Goal: Task Accomplishment & Management: Complete application form

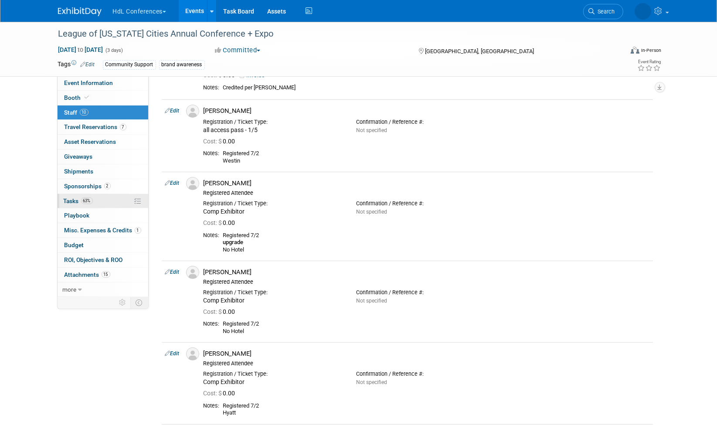
click at [66, 197] on span "Tasks 63%" at bounding box center [78, 200] width 29 height 7
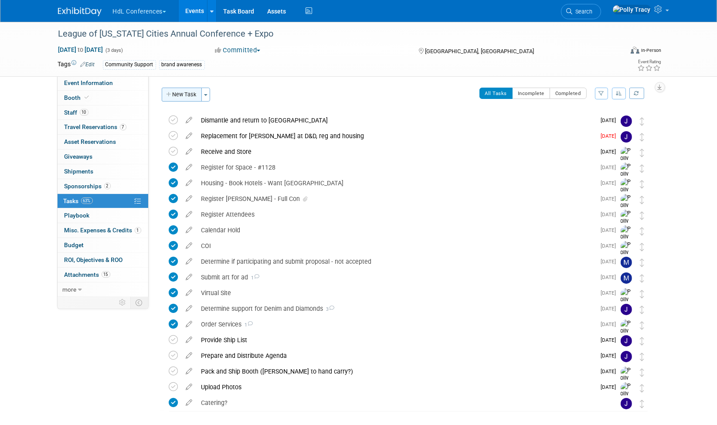
click at [188, 95] on button "New Task" at bounding box center [182, 95] width 40 height 14
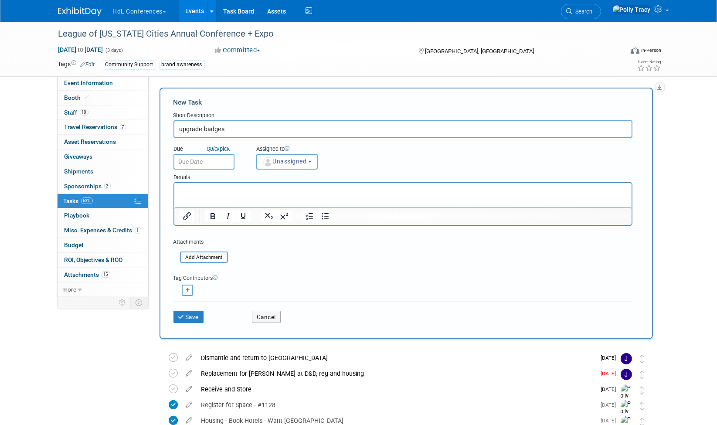
type input "upgrade badges"
click at [209, 187] on p "Rich Text Area. Press ALT-0 for help." at bounding box center [402, 191] width 447 height 9
click at [199, 316] on button "Save" at bounding box center [188, 317] width 31 height 12
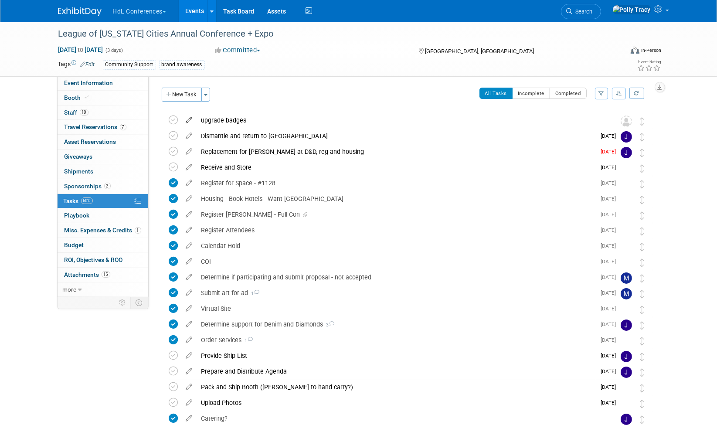
click at [189, 118] on icon at bounding box center [189, 118] width 15 height 11
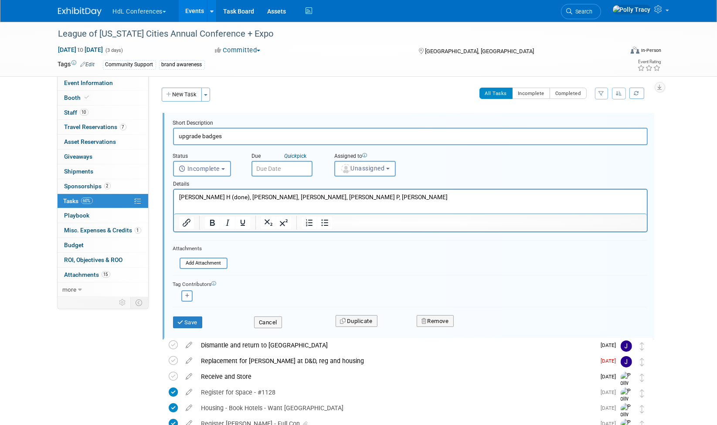
click at [269, 167] on input "text" at bounding box center [281, 169] width 61 height 16
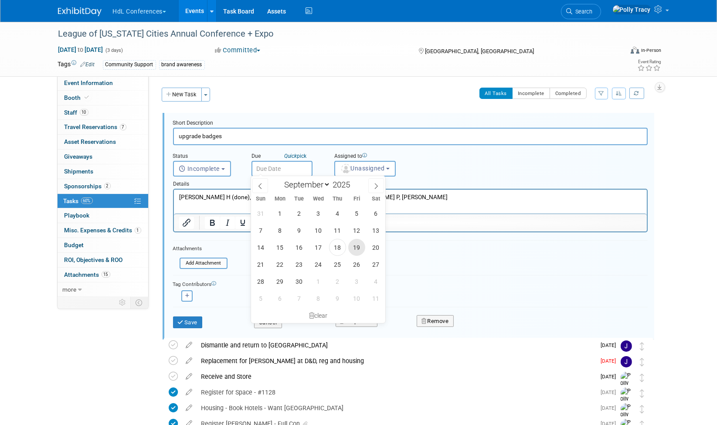
click at [349, 247] on span "19" at bounding box center [356, 247] width 17 height 17
type input "[DATE]"
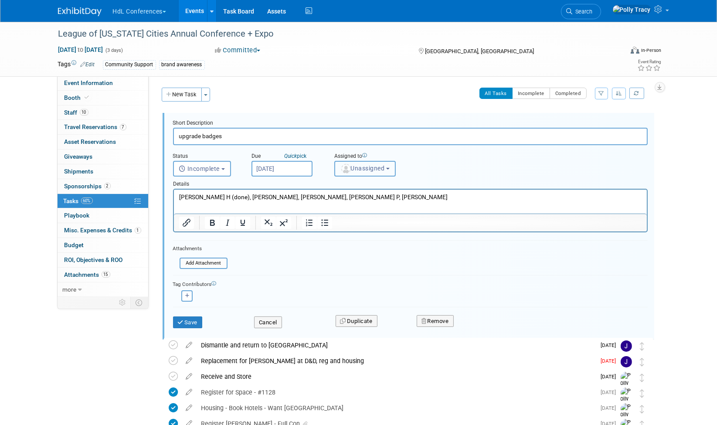
click at [356, 172] on button "Unassigned" at bounding box center [365, 169] width 62 height 16
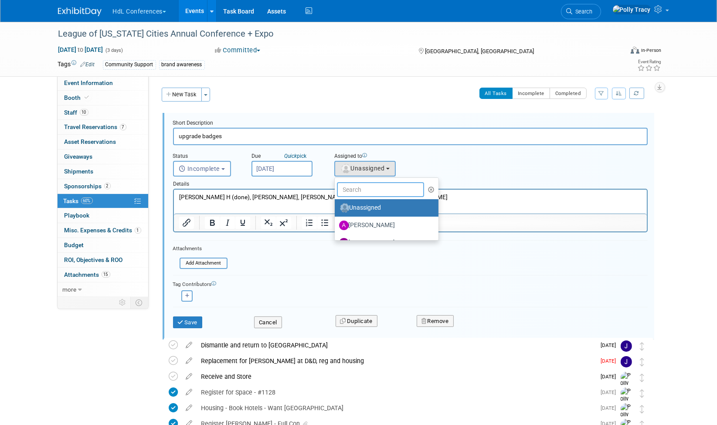
click at [367, 191] on input "text" at bounding box center [380, 189] width 87 height 15
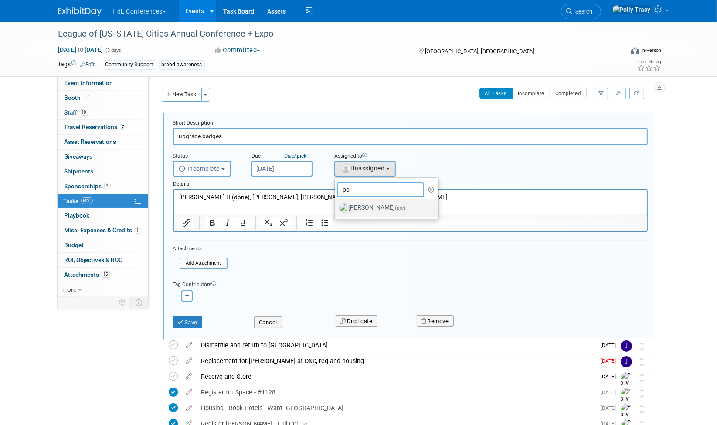
type input "po"
click at [367, 204] on label "Polly Tracy (me)" at bounding box center [384, 208] width 91 height 14
click at [336, 204] on input "Polly Tracy (me)" at bounding box center [333, 207] width 6 height 6
select select "117b33a2-86e2-4cce-8da6-c50ac69cddf2"
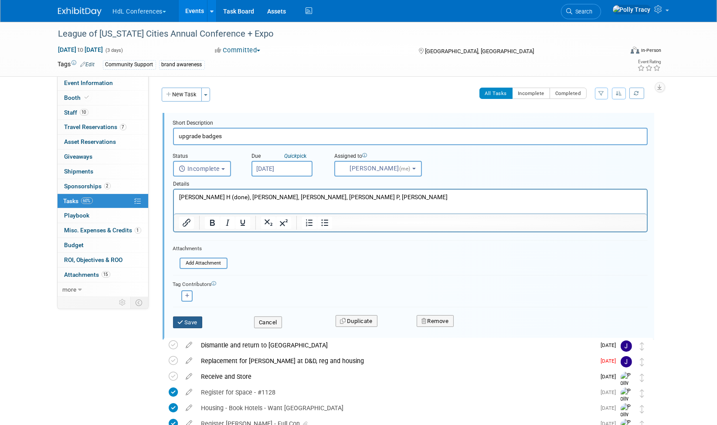
click at [199, 323] on button "Save" at bounding box center [188, 322] width 30 height 12
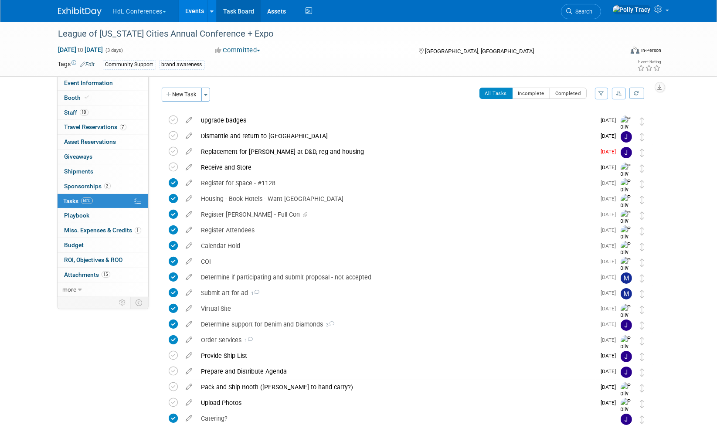
click at [237, 9] on link "Task Board" at bounding box center [239, 11] width 44 height 22
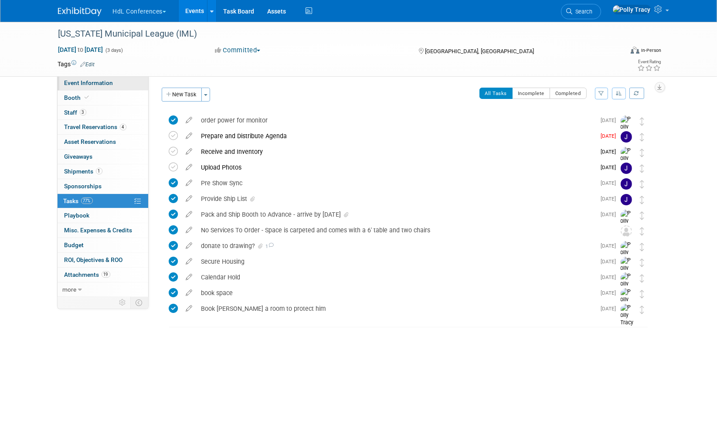
click at [85, 85] on span "Event Information" at bounding box center [88, 82] width 49 height 7
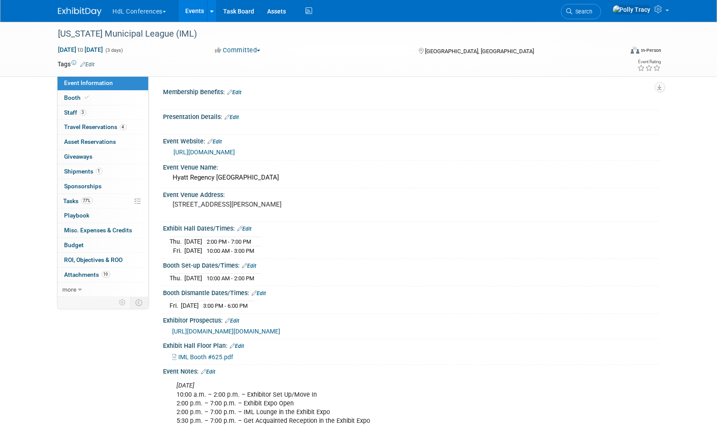
click at [485, 286] on div "Booth Dismantle Dates/Times: Edit" at bounding box center [411, 291] width 496 height 11
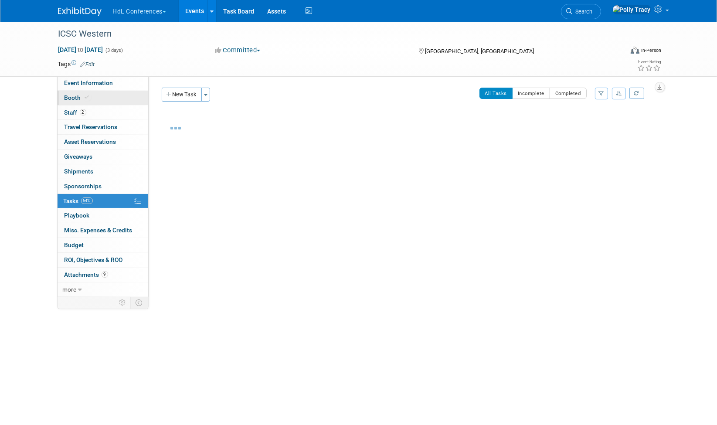
click at [77, 98] on span "Booth" at bounding box center [77, 97] width 27 height 7
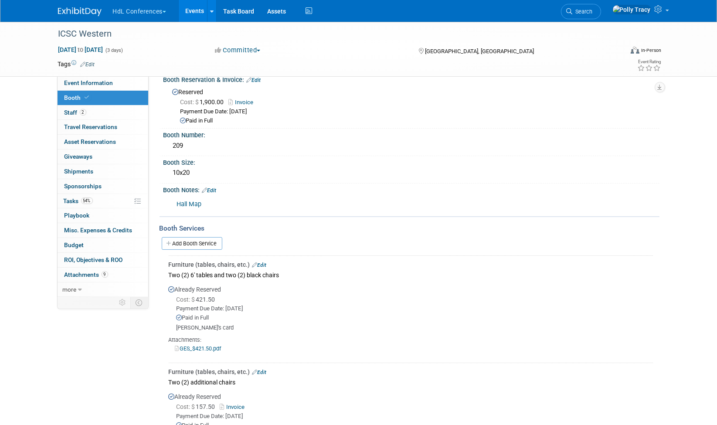
scroll to position [95, 0]
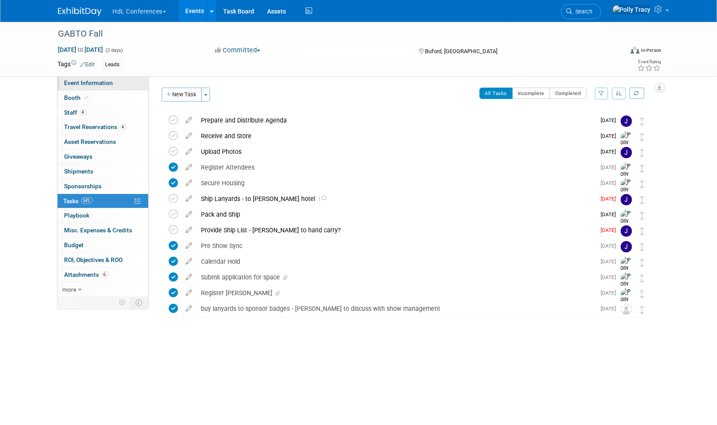
click at [102, 81] on span "Event Information" at bounding box center [88, 82] width 49 height 7
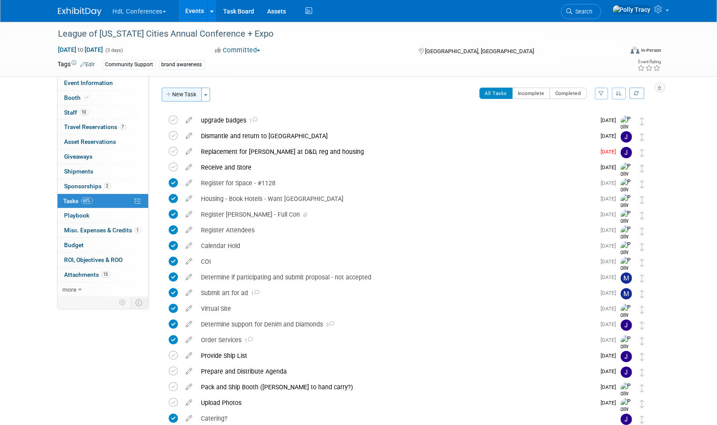
click at [176, 96] on button "New Task" at bounding box center [182, 95] width 40 height 14
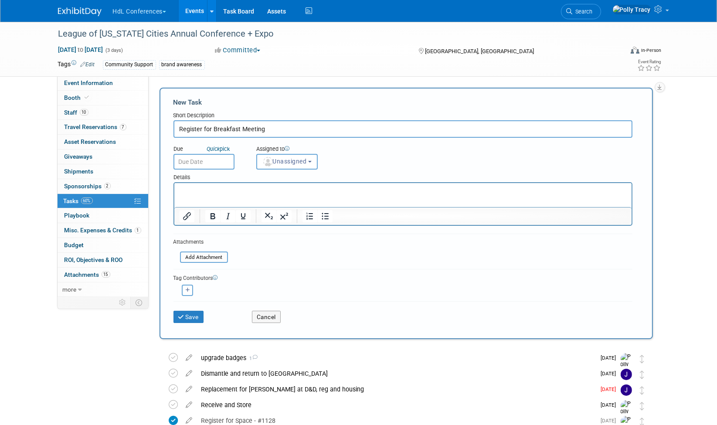
type input "Register for Breakfast Meeting"
click at [193, 155] on input "text" at bounding box center [203, 162] width 61 height 16
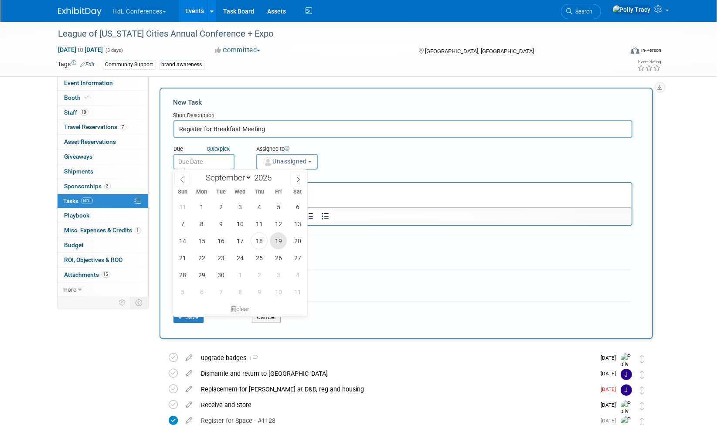
click at [279, 246] on span "19" at bounding box center [278, 240] width 17 height 17
type input "[DATE]"
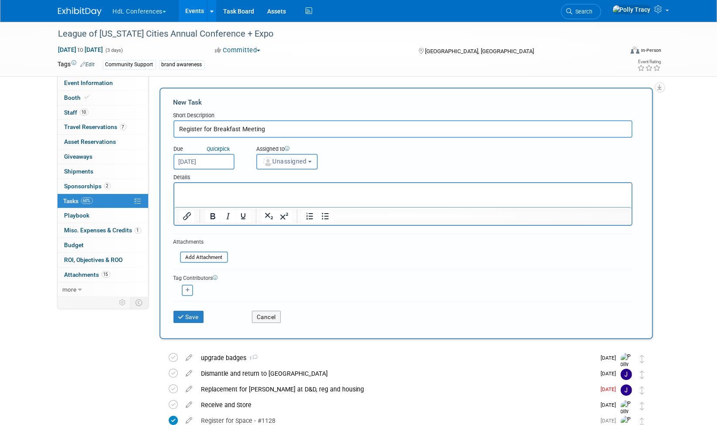
click at [281, 155] on button "Unassigned" at bounding box center [287, 162] width 62 height 16
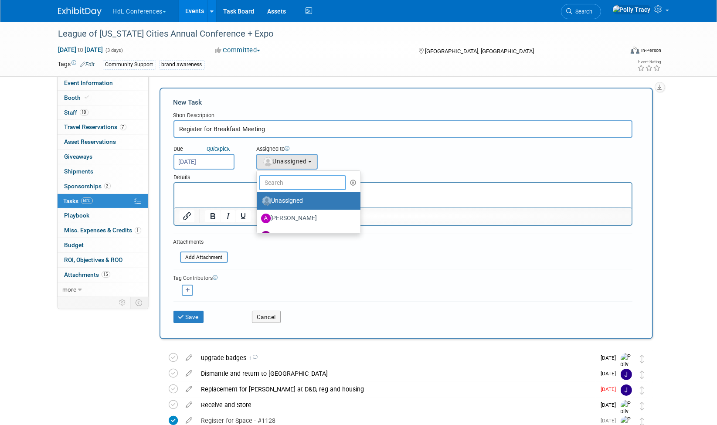
click at [272, 175] on input "text" at bounding box center [302, 182] width 87 height 15
type input "me"
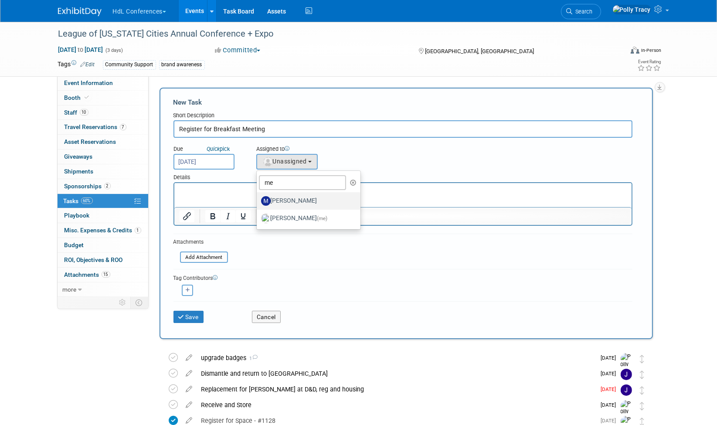
drag, startPoint x: 283, startPoint y: 201, endPoint x: 109, endPoint y: 19, distance: 252.1
click at [283, 201] on label "[PERSON_NAME]" at bounding box center [306, 201] width 91 height 14
click at [258, 201] on input "[PERSON_NAME]" at bounding box center [255, 200] width 6 height 6
select select "b810118c-bde2-43ab-807e-7b1607f36917"
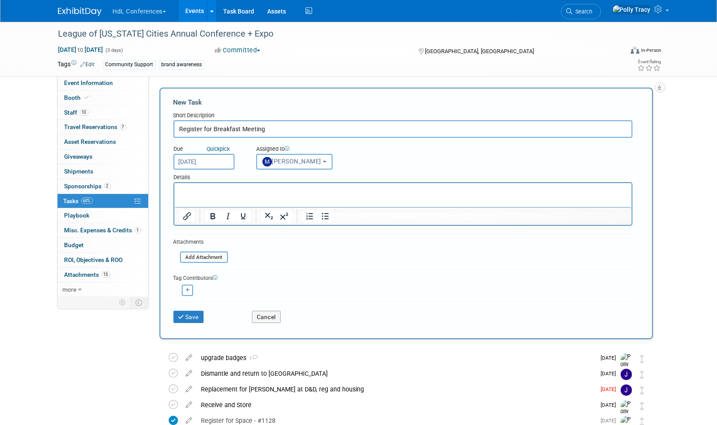
click at [237, 195] on html at bounding box center [402, 189] width 457 height 12
click at [193, 320] on button "Save" at bounding box center [188, 317] width 31 height 12
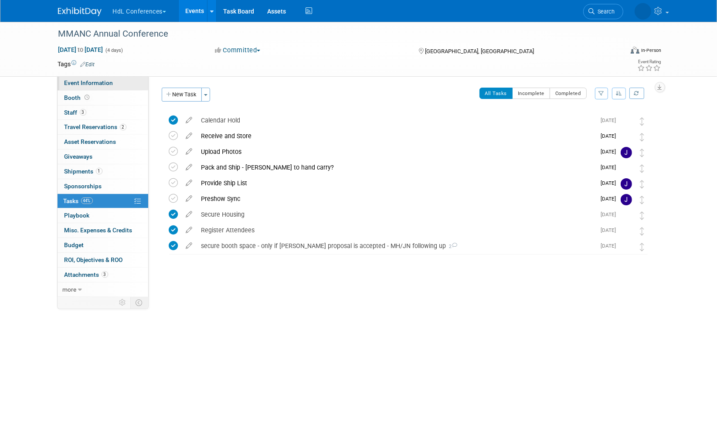
click at [93, 85] on span "Event Information" at bounding box center [88, 82] width 49 height 7
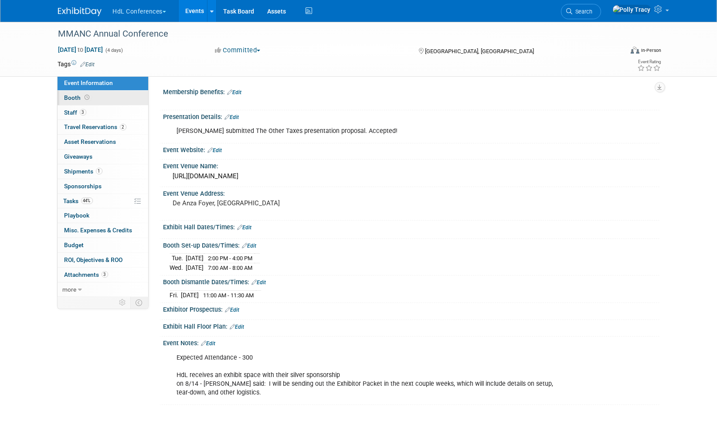
click at [73, 98] on span "Booth" at bounding box center [77, 97] width 27 height 7
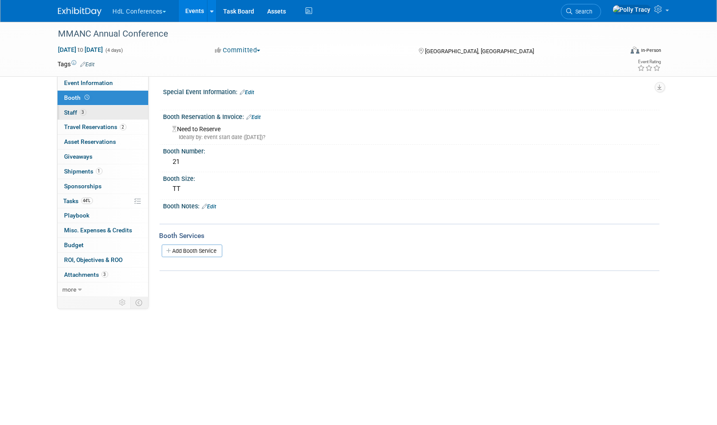
click at [68, 109] on span "Staff 3" at bounding box center [75, 112] width 22 height 7
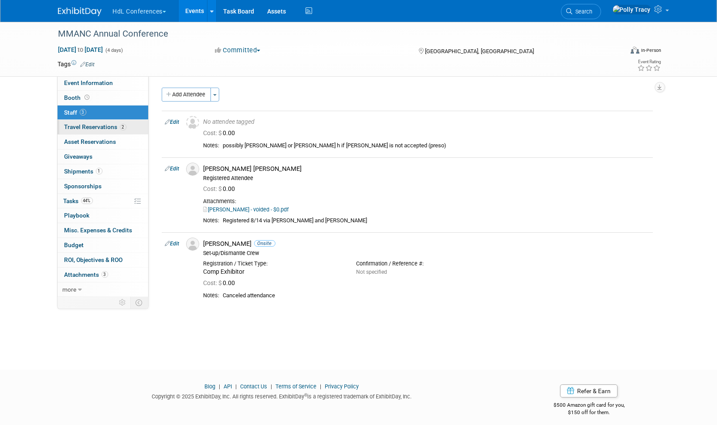
click at [71, 123] on span "Travel Reservations 2" at bounding box center [95, 126] width 62 height 7
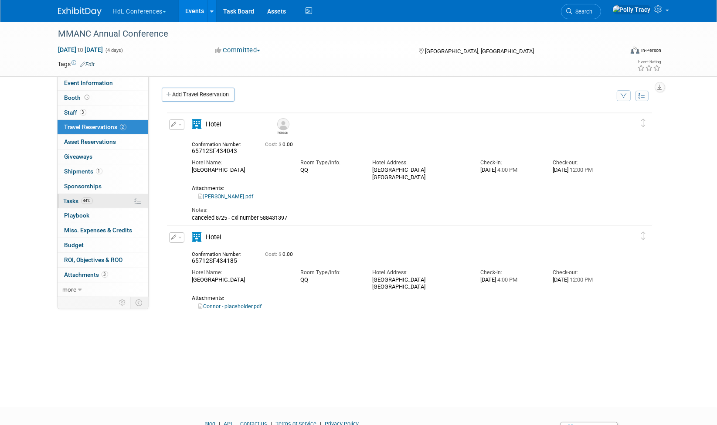
click at [75, 197] on span "Tasks 44%" at bounding box center [78, 200] width 29 height 7
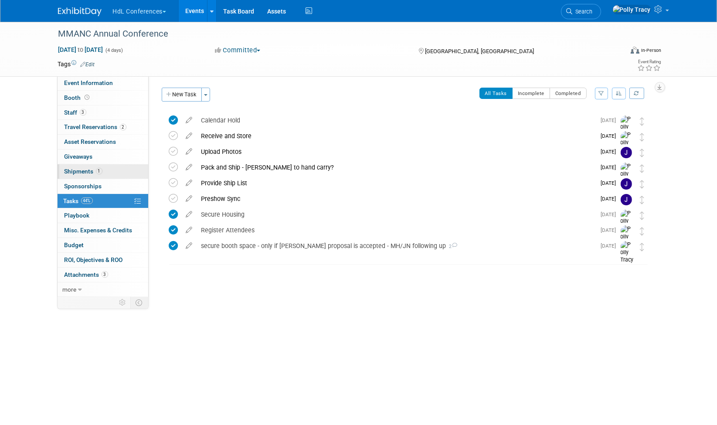
click at [80, 170] on span "Shipments 1" at bounding box center [83, 171] width 38 height 7
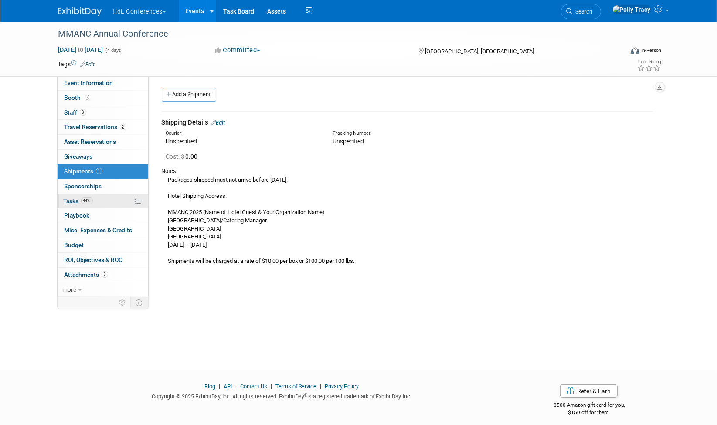
click at [75, 197] on span "Tasks 44%" at bounding box center [78, 200] width 29 height 7
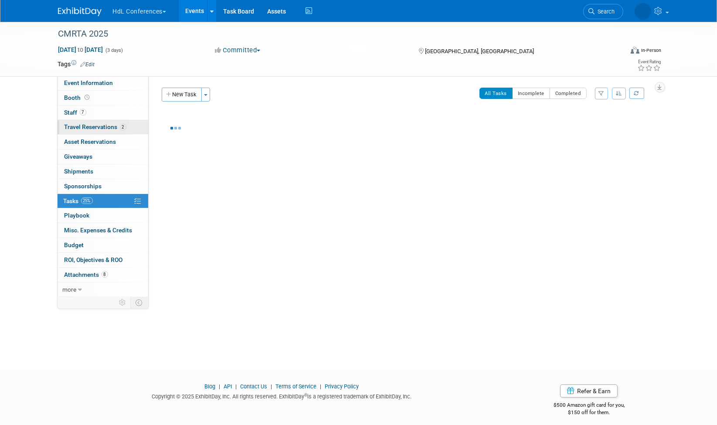
click at [88, 127] on span "Travel Reservations 2" at bounding box center [95, 126] width 62 height 7
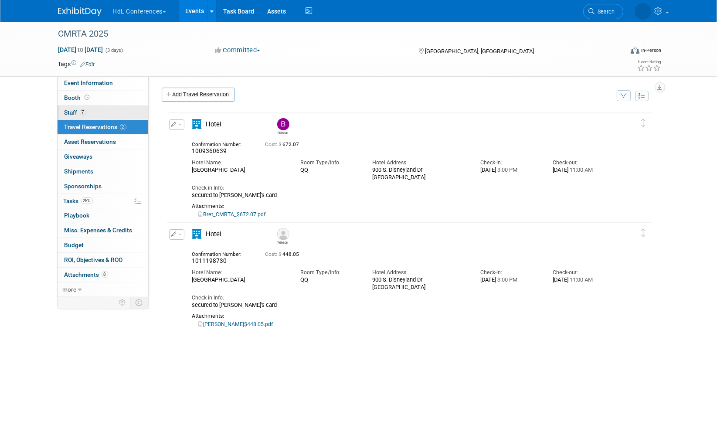
click at [72, 109] on span "Staff 7" at bounding box center [75, 112] width 22 height 7
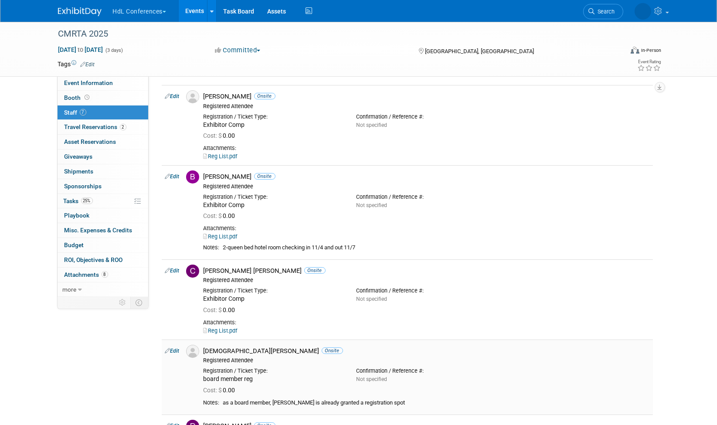
scroll to position [14, 0]
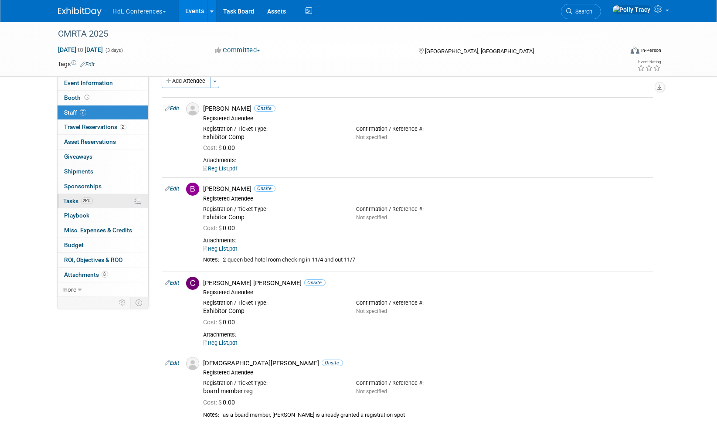
click at [67, 197] on span "Tasks 25%" at bounding box center [78, 200] width 29 height 7
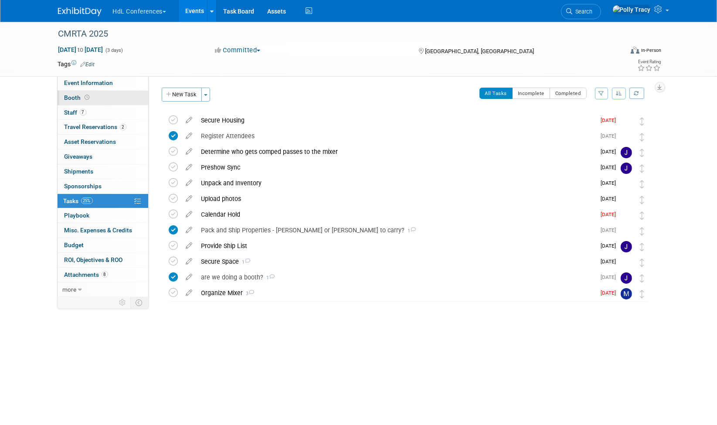
click at [73, 94] on span "Booth" at bounding box center [77, 97] width 27 height 7
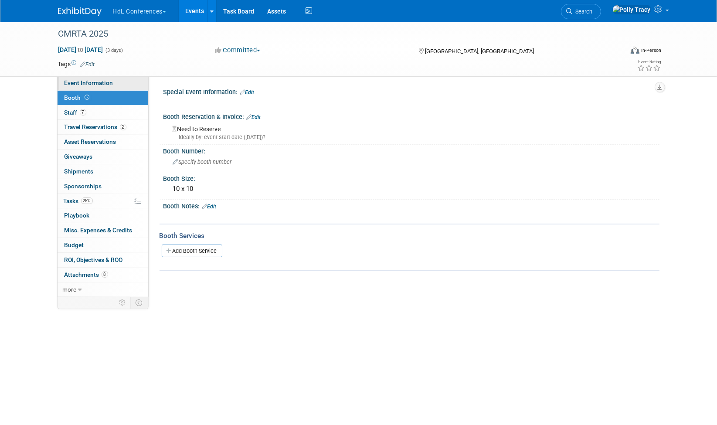
click at [82, 87] on link "Event Information" at bounding box center [103, 83] width 91 height 14
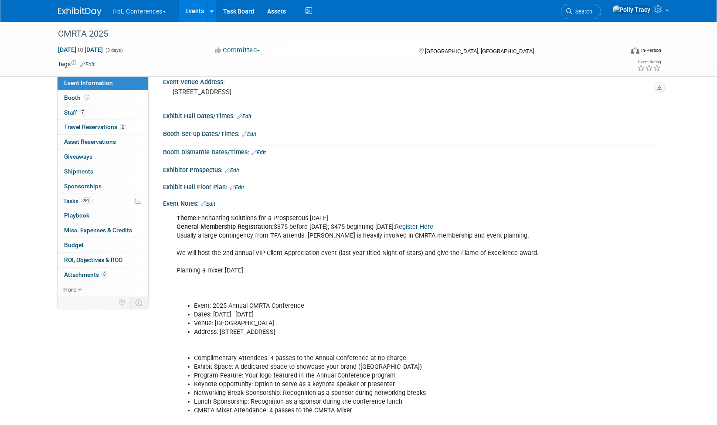
scroll to position [187, 0]
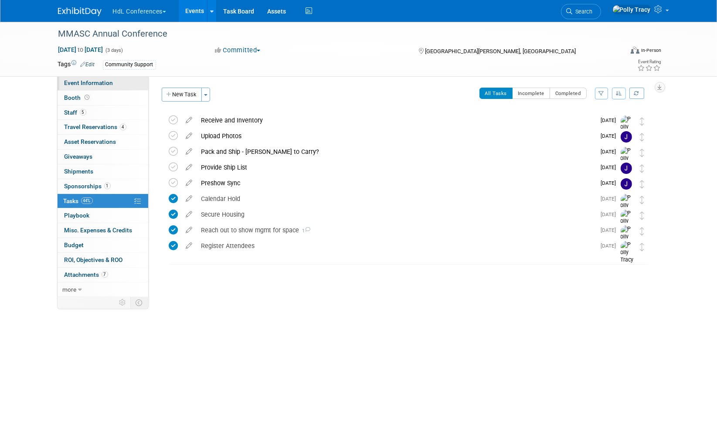
click at [79, 85] on span "Event Information" at bounding box center [88, 82] width 49 height 7
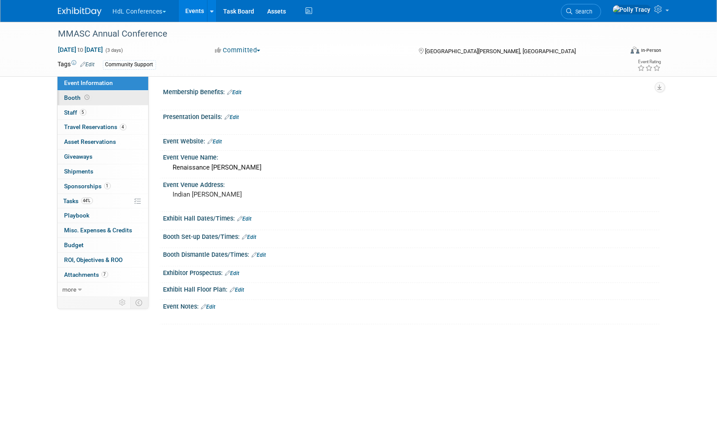
click at [77, 95] on span "Booth" at bounding box center [77, 97] width 27 height 7
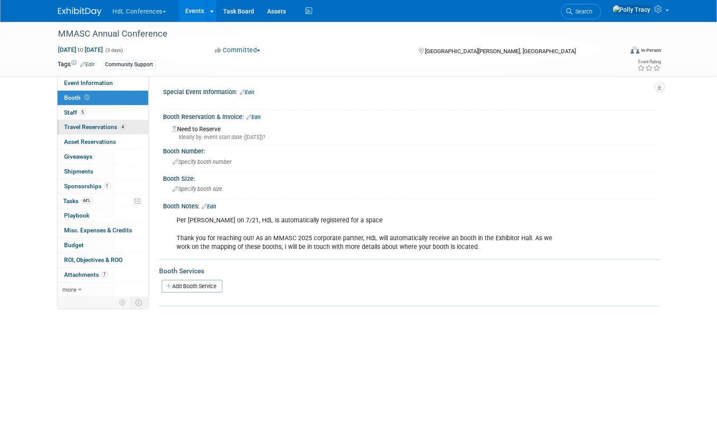
click at [79, 124] on span "Travel Reservations 4" at bounding box center [95, 126] width 62 height 7
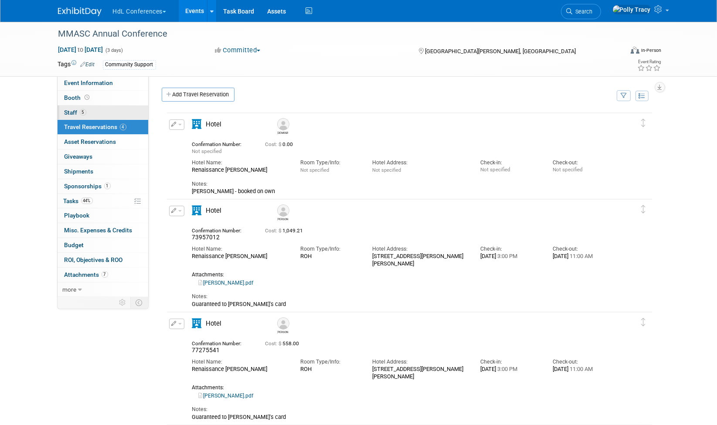
click at [71, 109] on span "Staff 5" at bounding box center [75, 112] width 22 height 7
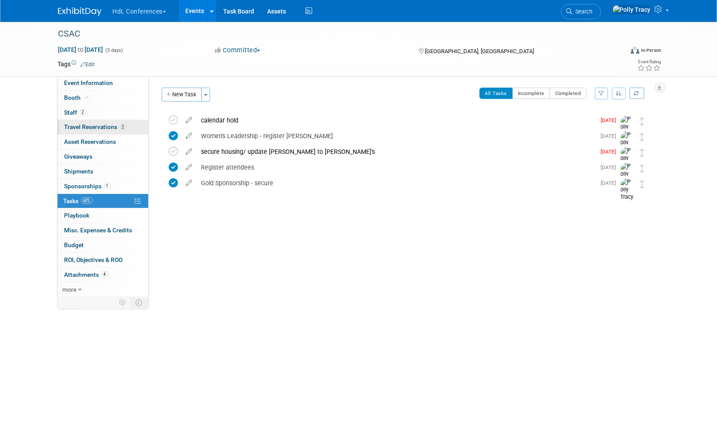
click at [75, 123] on span "Travel Reservations 2" at bounding box center [95, 126] width 62 height 7
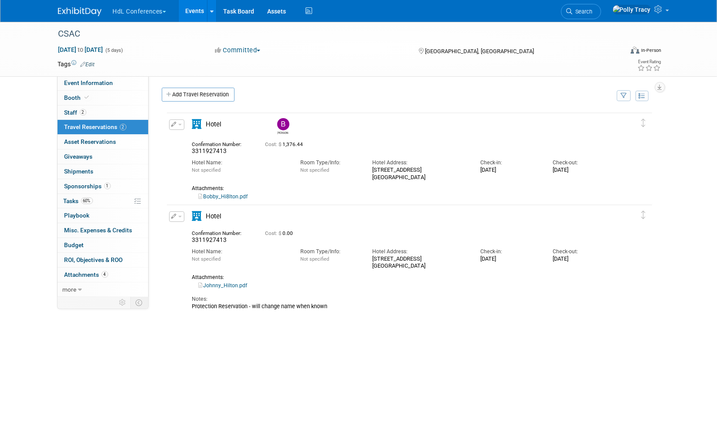
click at [230, 283] on link "Johnny_Hilton.pdf" at bounding box center [223, 285] width 49 height 6
click at [66, 197] on span "Tasks 60%" at bounding box center [78, 200] width 29 height 7
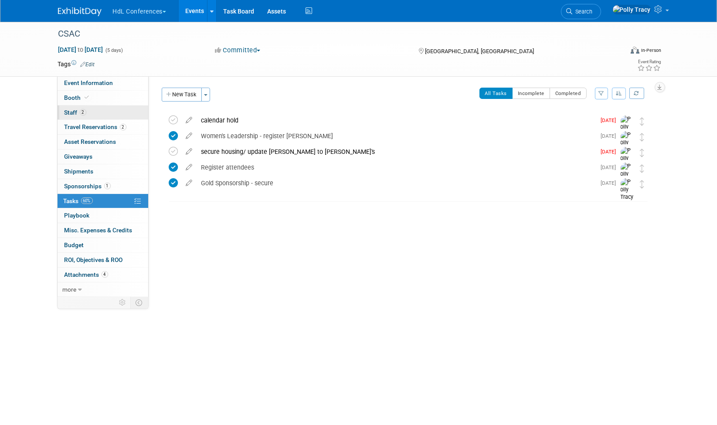
click at [69, 112] on span "Staff 2" at bounding box center [75, 112] width 22 height 7
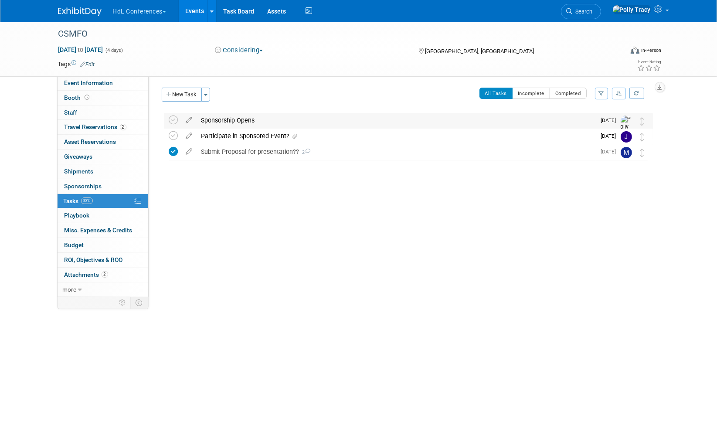
click at [236, 118] on div "Sponsorship Opens" at bounding box center [396, 120] width 399 height 15
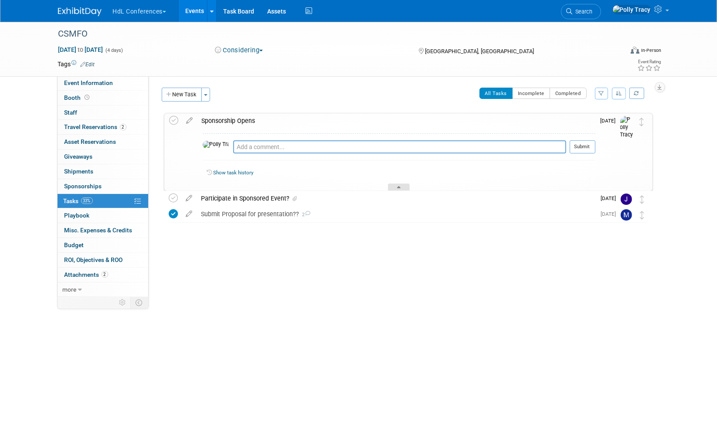
click at [403, 187] on div at bounding box center [399, 186] width 22 height 7
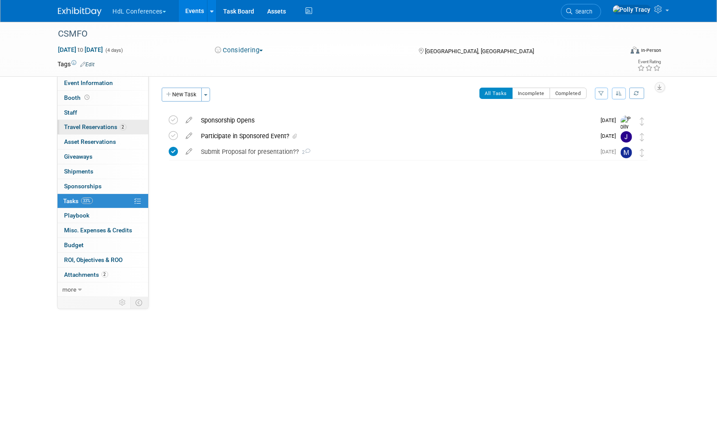
click at [88, 127] on span "Travel Reservations 2" at bounding box center [95, 126] width 62 height 7
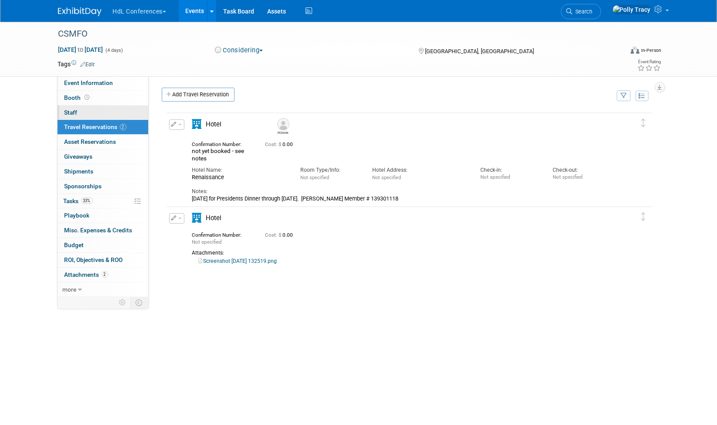
click at [64, 111] on span "Staff 0" at bounding box center [70, 112] width 13 height 7
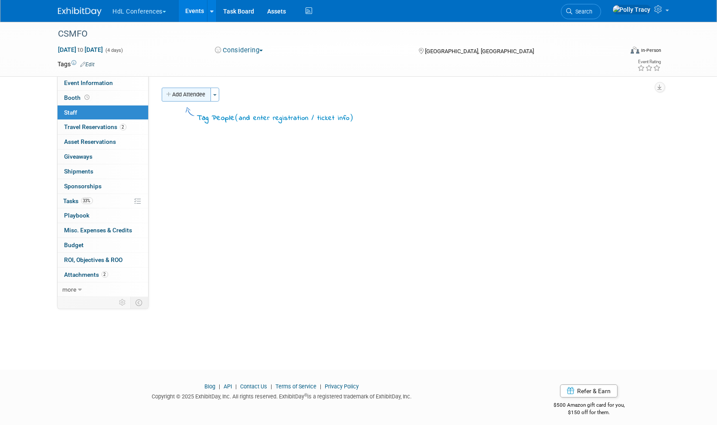
click at [183, 94] on button "Add Attendee" at bounding box center [186, 95] width 49 height 14
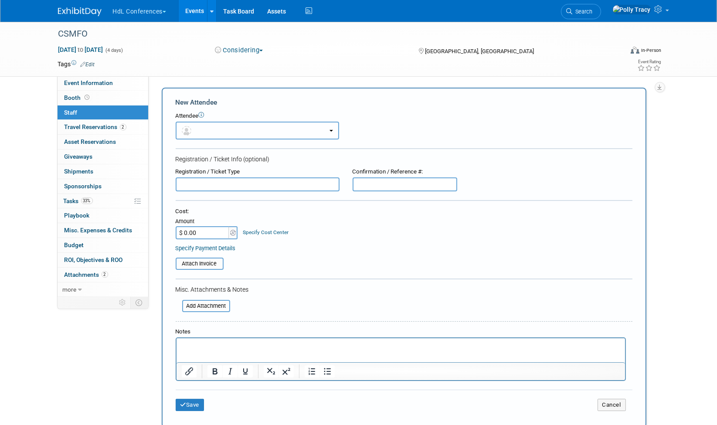
click at [203, 135] on button "button" at bounding box center [257, 131] width 163 height 18
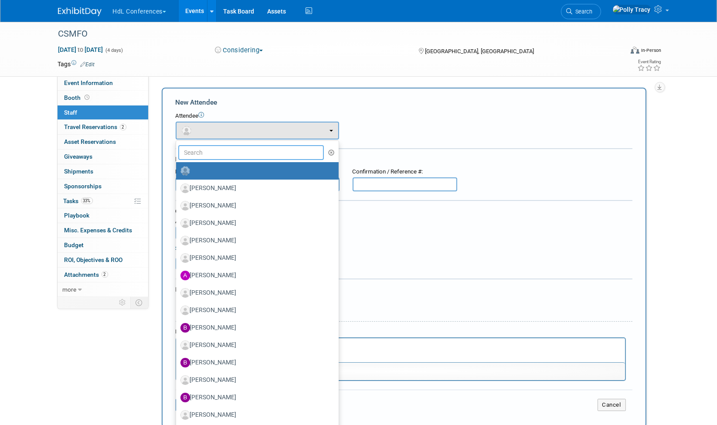
click at [200, 151] on input "text" at bounding box center [251, 152] width 146 height 15
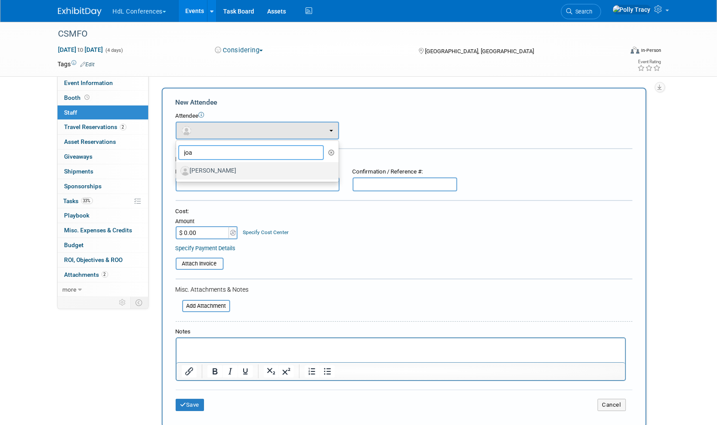
type input "joa"
click at [218, 167] on label "[PERSON_NAME]" at bounding box center [254, 171] width 149 height 14
click at [177, 167] on input "[PERSON_NAME]" at bounding box center [175, 170] width 6 height 6
select select "c9d3eca3-d71d-4522-abc1-93e54f22a0d8"
select select "100"
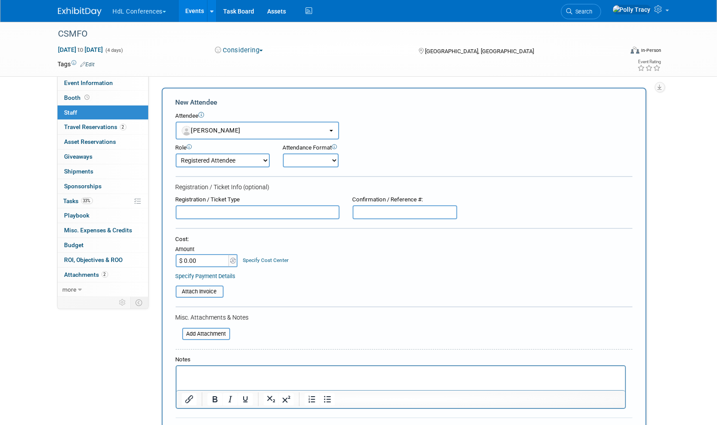
click at [205, 210] on input "text" at bounding box center [258, 212] width 164 height 14
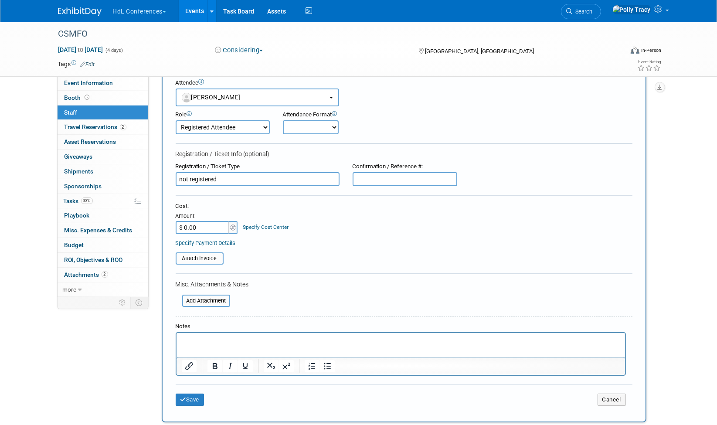
scroll to position [48, 0]
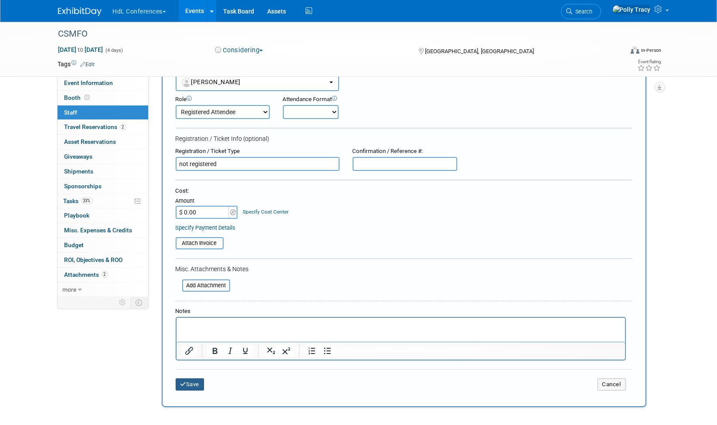
type input "not registered"
click at [189, 381] on button "Save" at bounding box center [190, 384] width 29 height 12
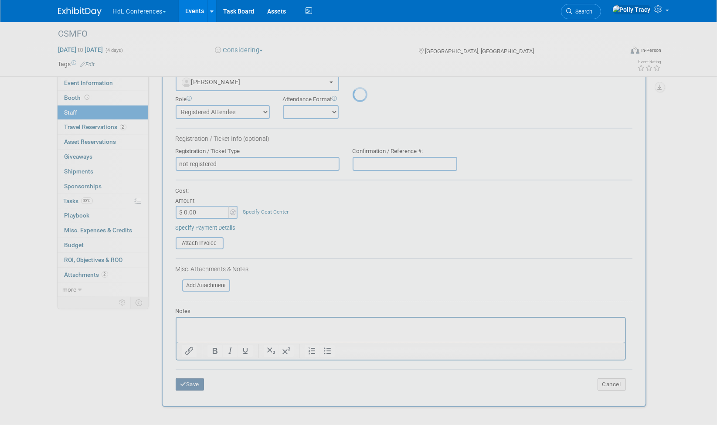
scroll to position [6, 0]
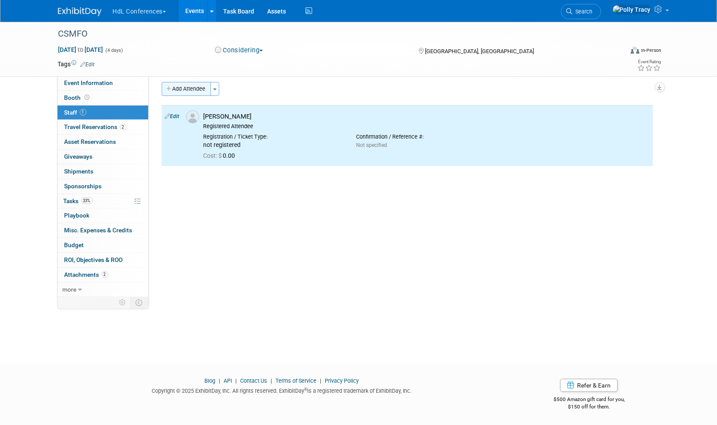
click at [198, 88] on button "Add Attendee" at bounding box center [186, 89] width 49 height 14
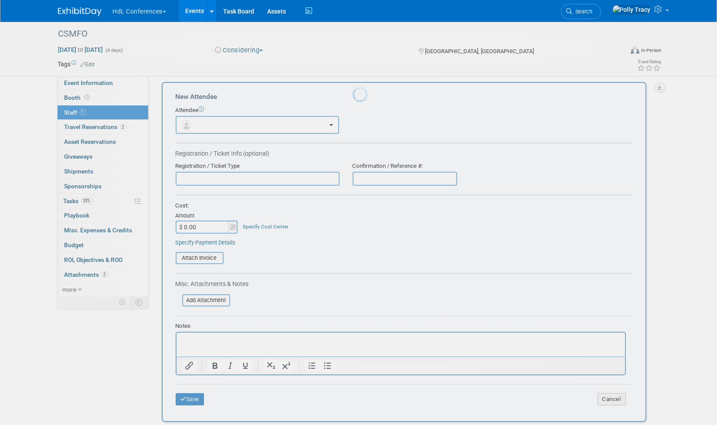
scroll to position [0, 0]
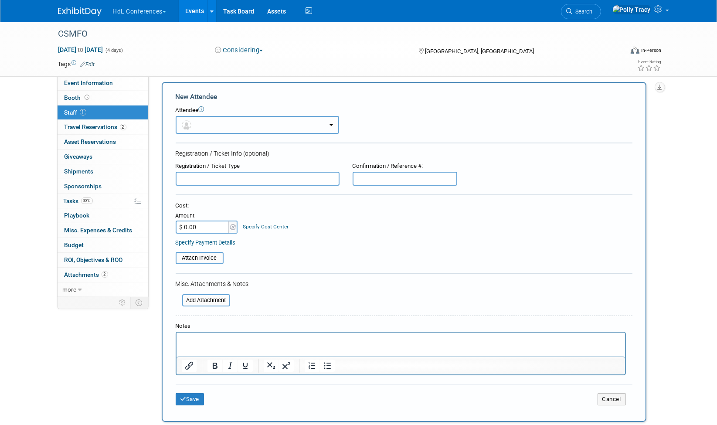
click at [194, 122] on button "button" at bounding box center [257, 125] width 163 height 18
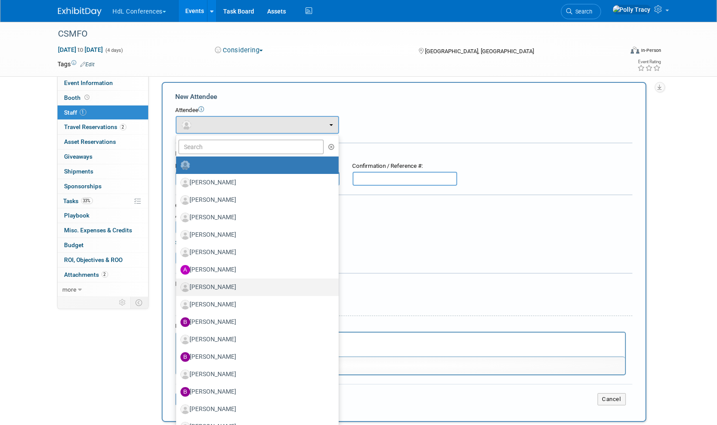
click at [204, 289] on label "[PERSON_NAME]" at bounding box center [254, 287] width 149 height 14
click at [177, 289] on input "[PERSON_NAME]" at bounding box center [175, 286] width 6 height 6
select select "a277dfc2-04ab-4554-a44d-7824d114003f"
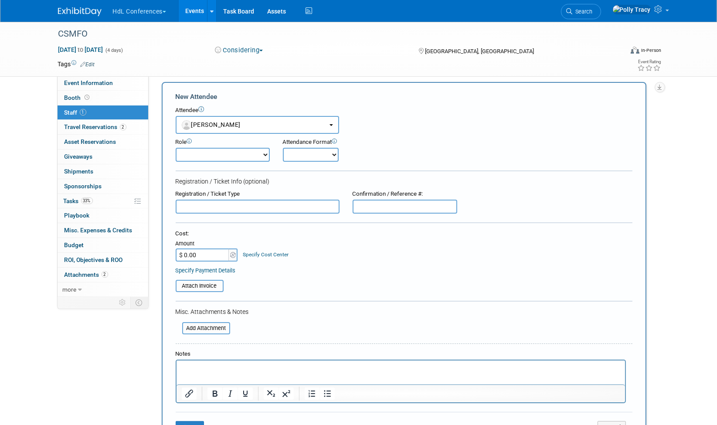
click at [210, 200] on input "text" at bounding box center [258, 207] width 164 height 14
type input "not yet registered"
click at [182, 421] on button "Save" at bounding box center [190, 427] width 29 height 12
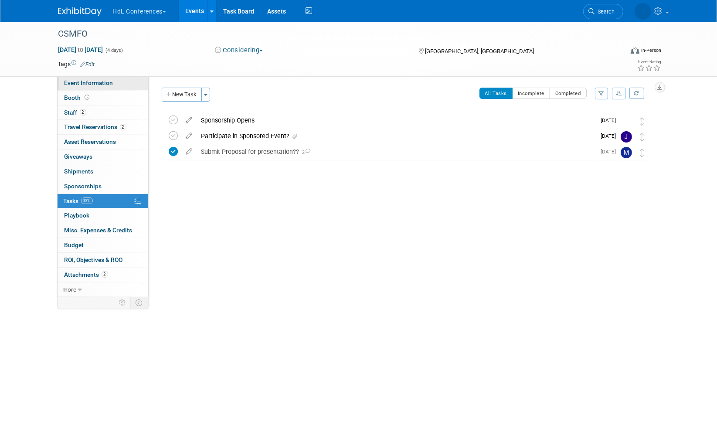
click at [88, 85] on span "Event Information" at bounding box center [88, 82] width 49 height 7
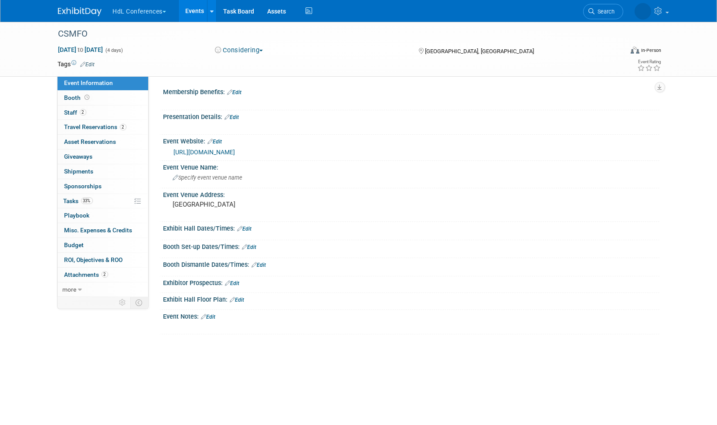
click at [203, 149] on link "[URL][DOMAIN_NAME]" at bounding box center [204, 152] width 61 height 7
